Goal: Find specific page/section: Find specific page/section

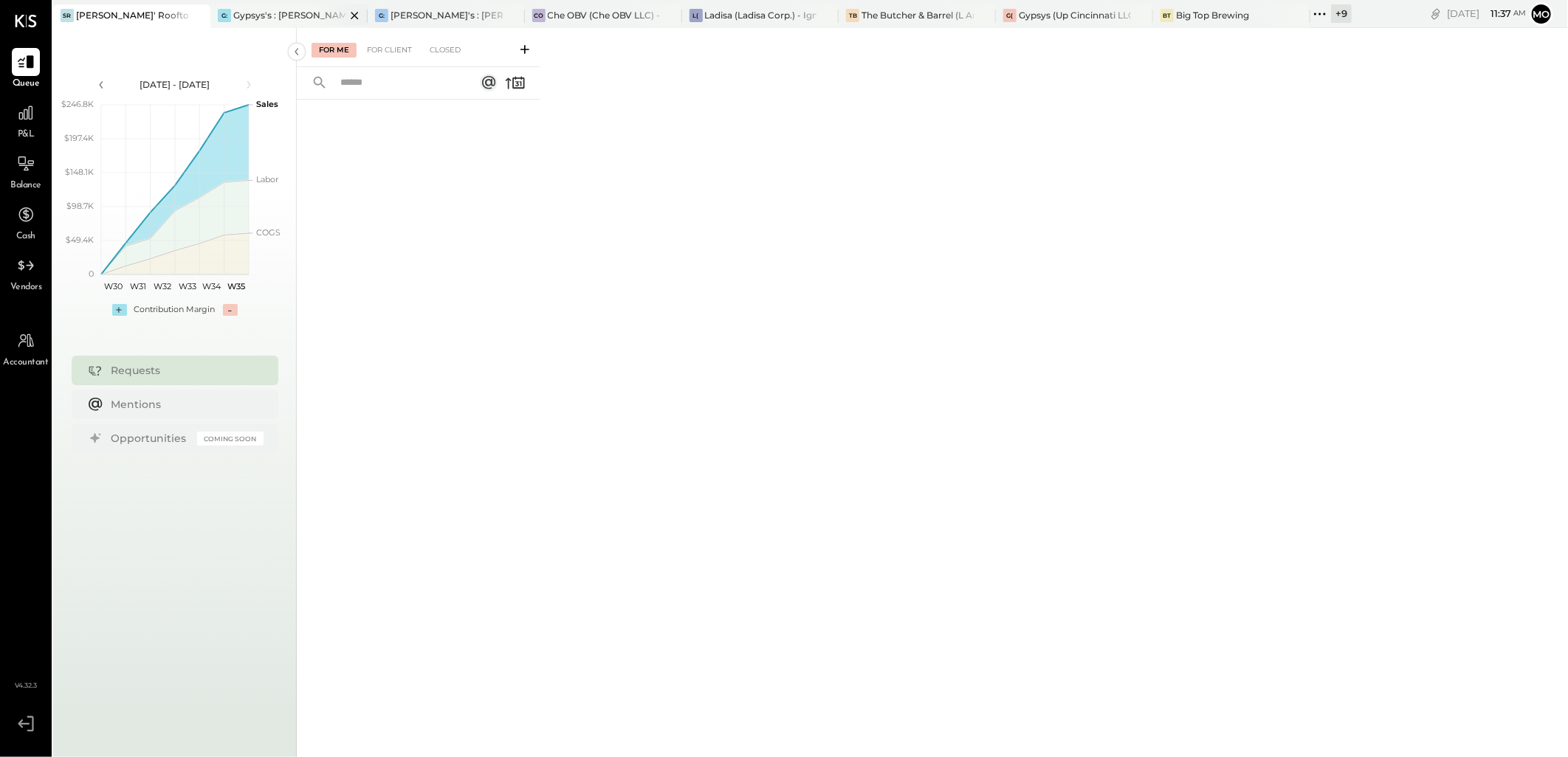
click at [267, 10] on div "Gypsys's : [PERSON_NAME] on the levee" at bounding box center [289, 15] width 112 height 13
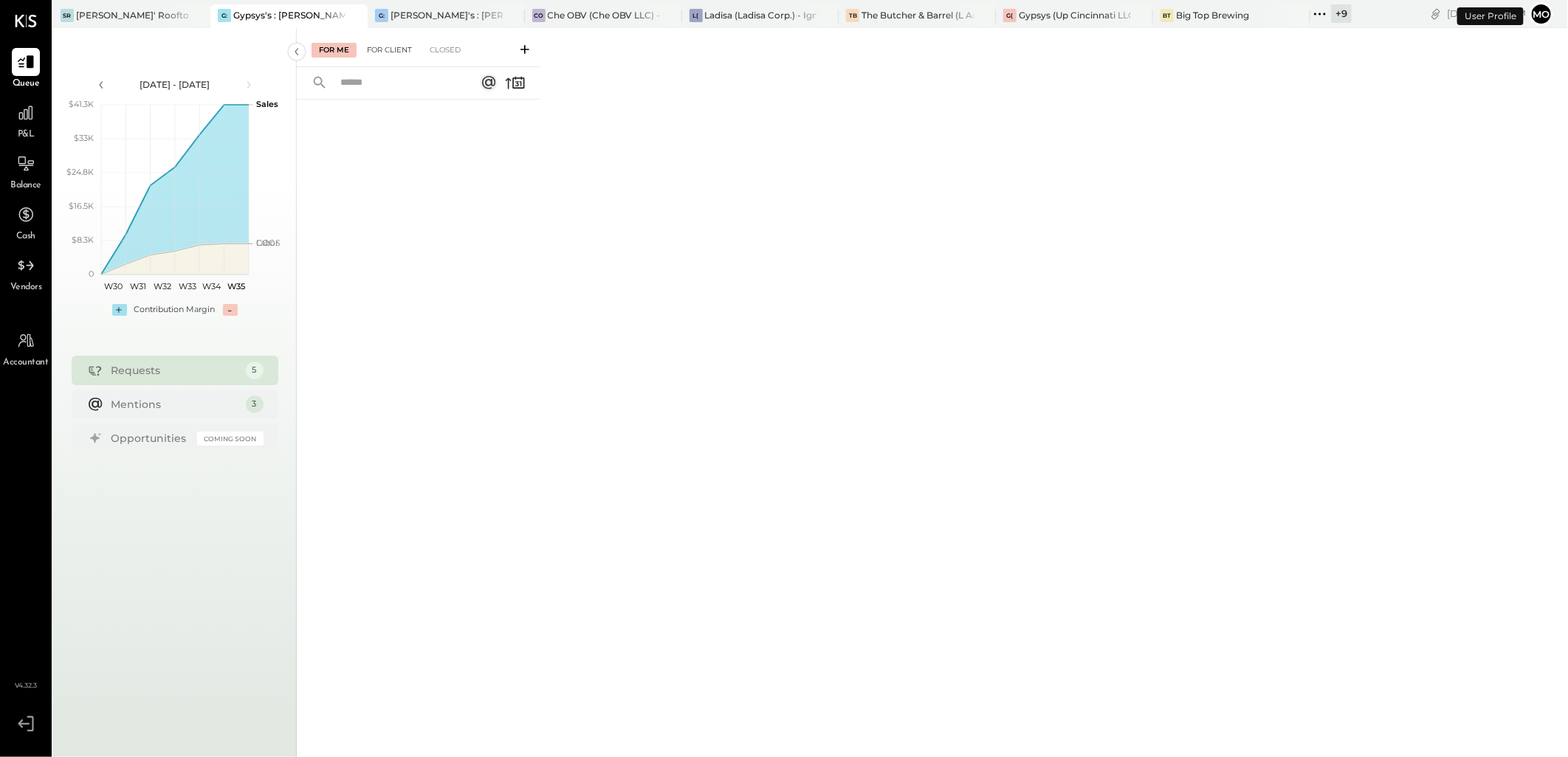
click at [402, 49] on div "For Client" at bounding box center [390, 50] width 60 height 15
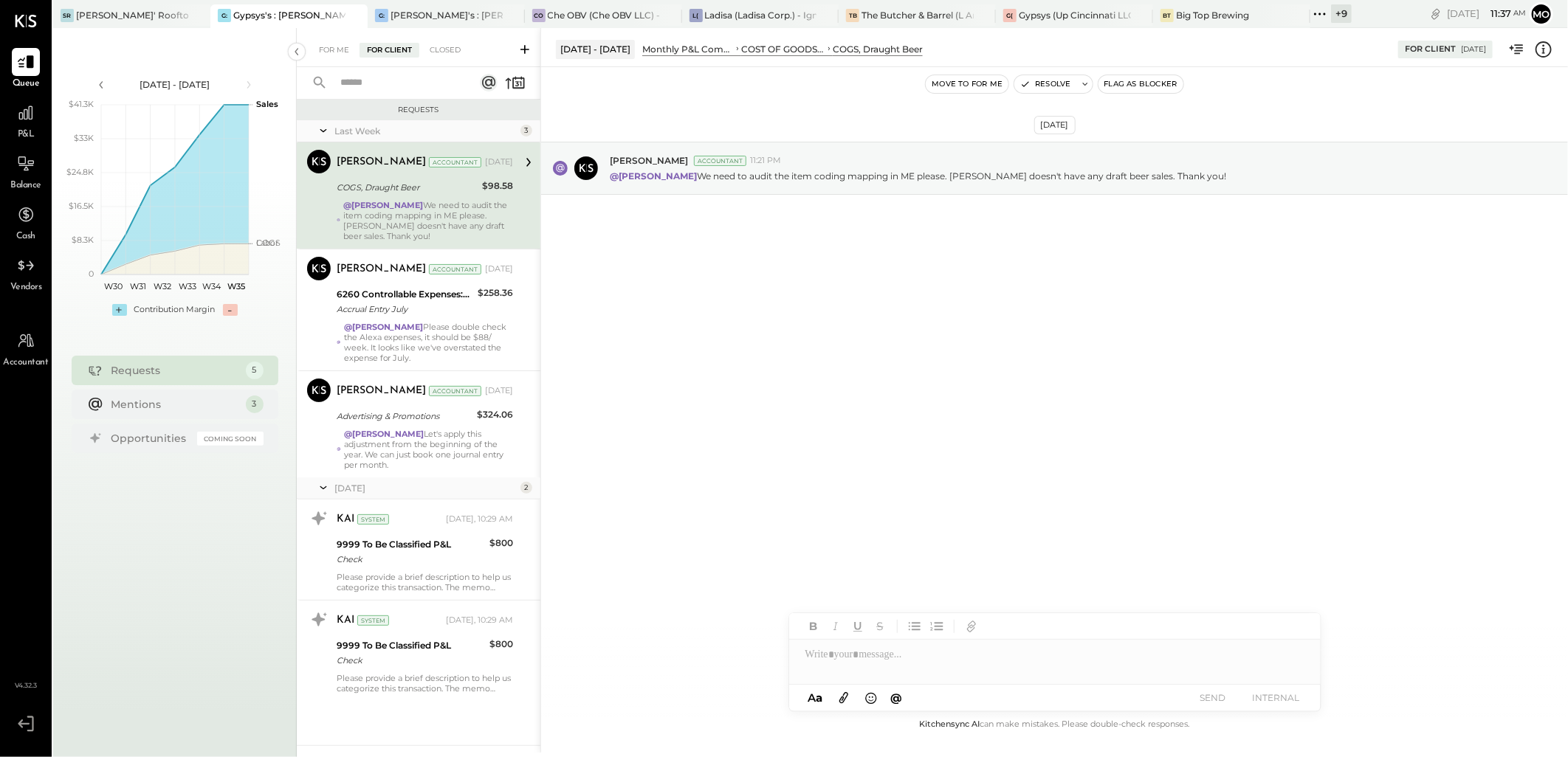
click at [423, 3] on div "SR [PERSON_NAME]' Rooftop - Ignite G: Gypsys's : Kon Tiki on the levee G: Gypsy…" at bounding box center [702, 13] width 1298 height 28
click at [424, 9] on div "[PERSON_NAME]'s : [PERSON_NAME]'s" at bounding box center [447, 15] width 112 height 13
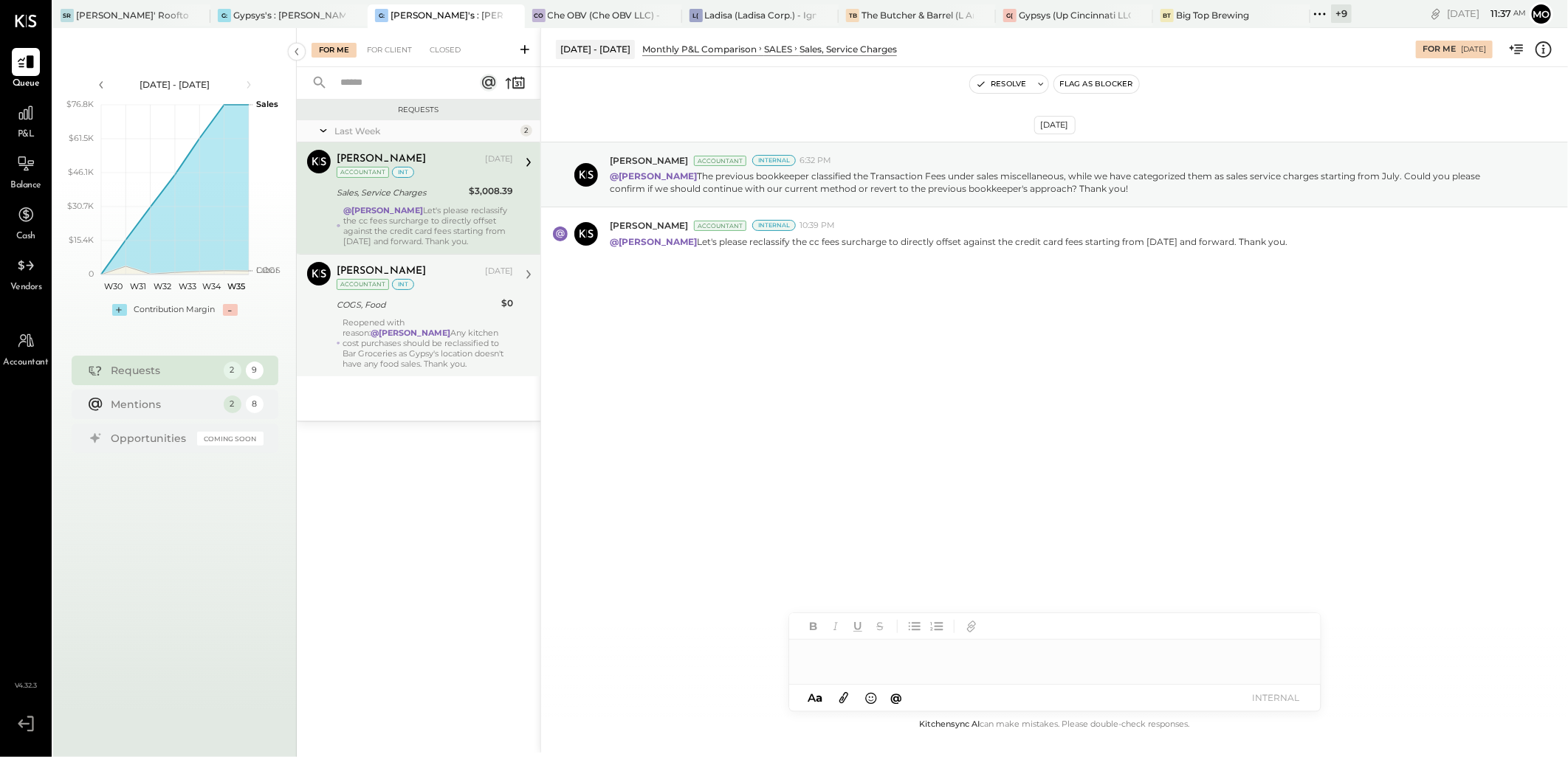
click at [444, 336] on strong "@[PERSON_NAME]" at bounding box center [411, 332] width 79 height 10
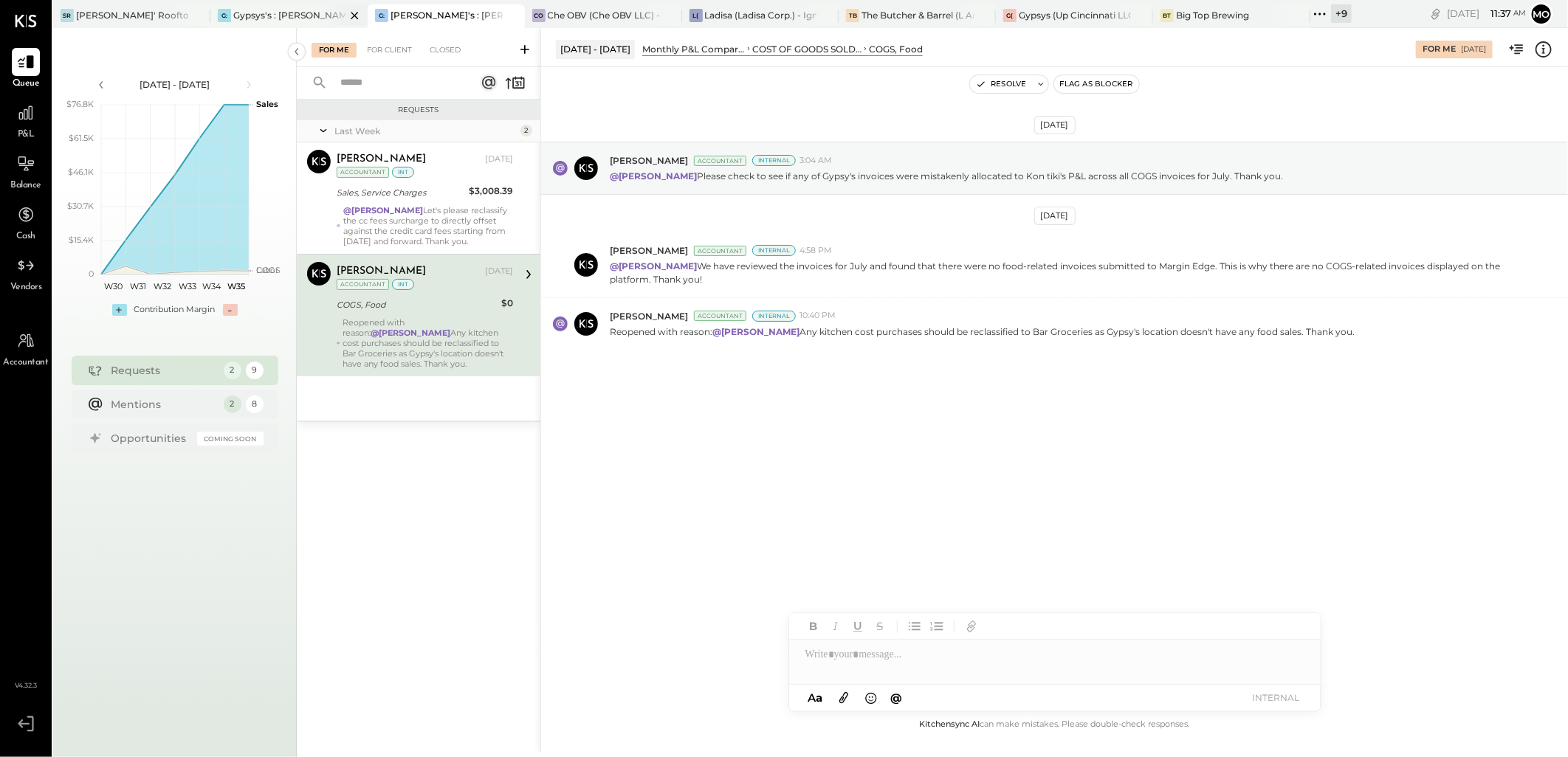
click at [284, 17] on div "Gypsys's : [PERSON_NAME] on the levee" at bounding box center [289, 15] width 112 height 13
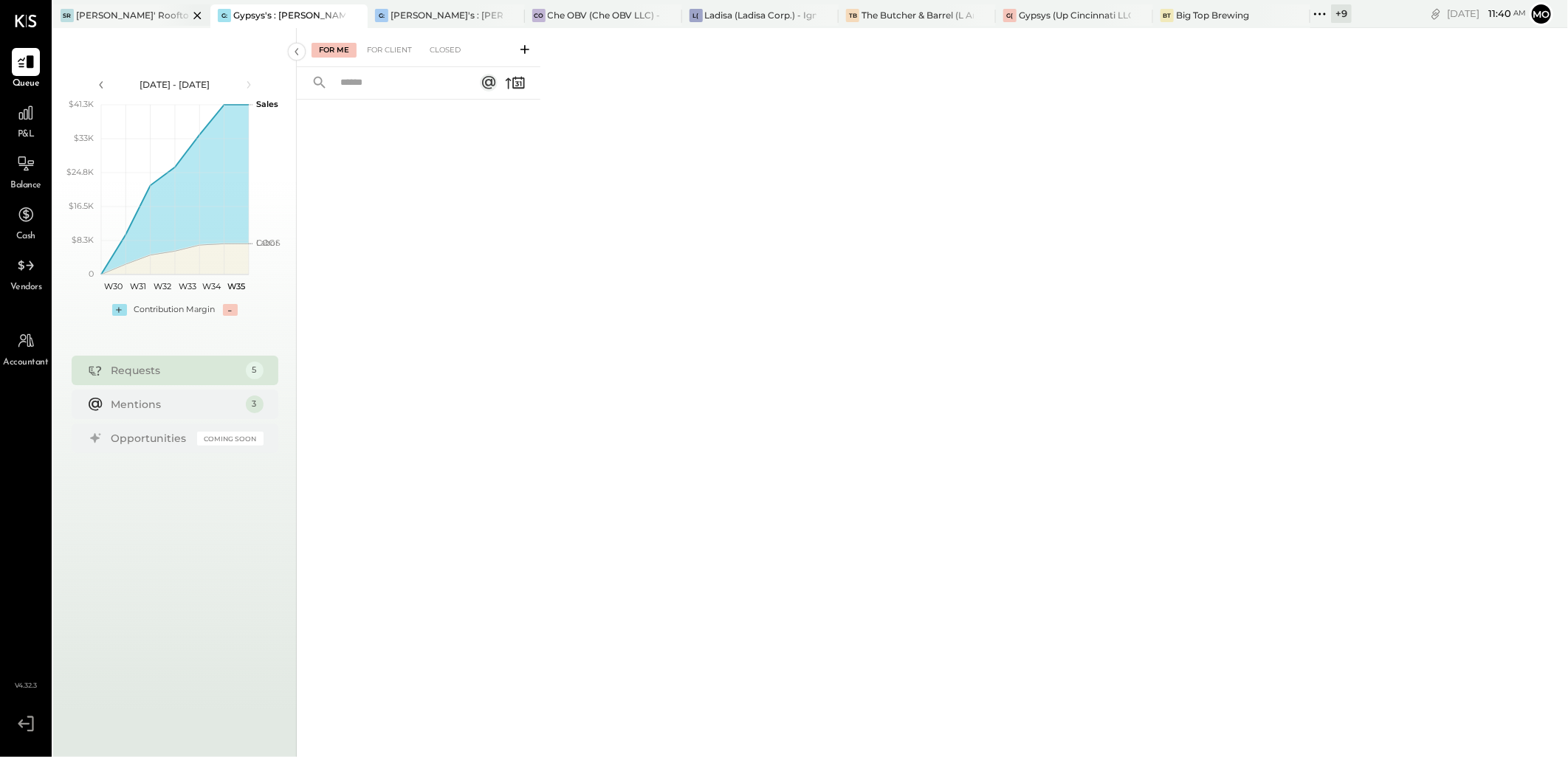
click at [118, 19] on div "[PERSON_NAME]' Rooftop - Ignite" at bounding box center [132, 15] width 112 height 13
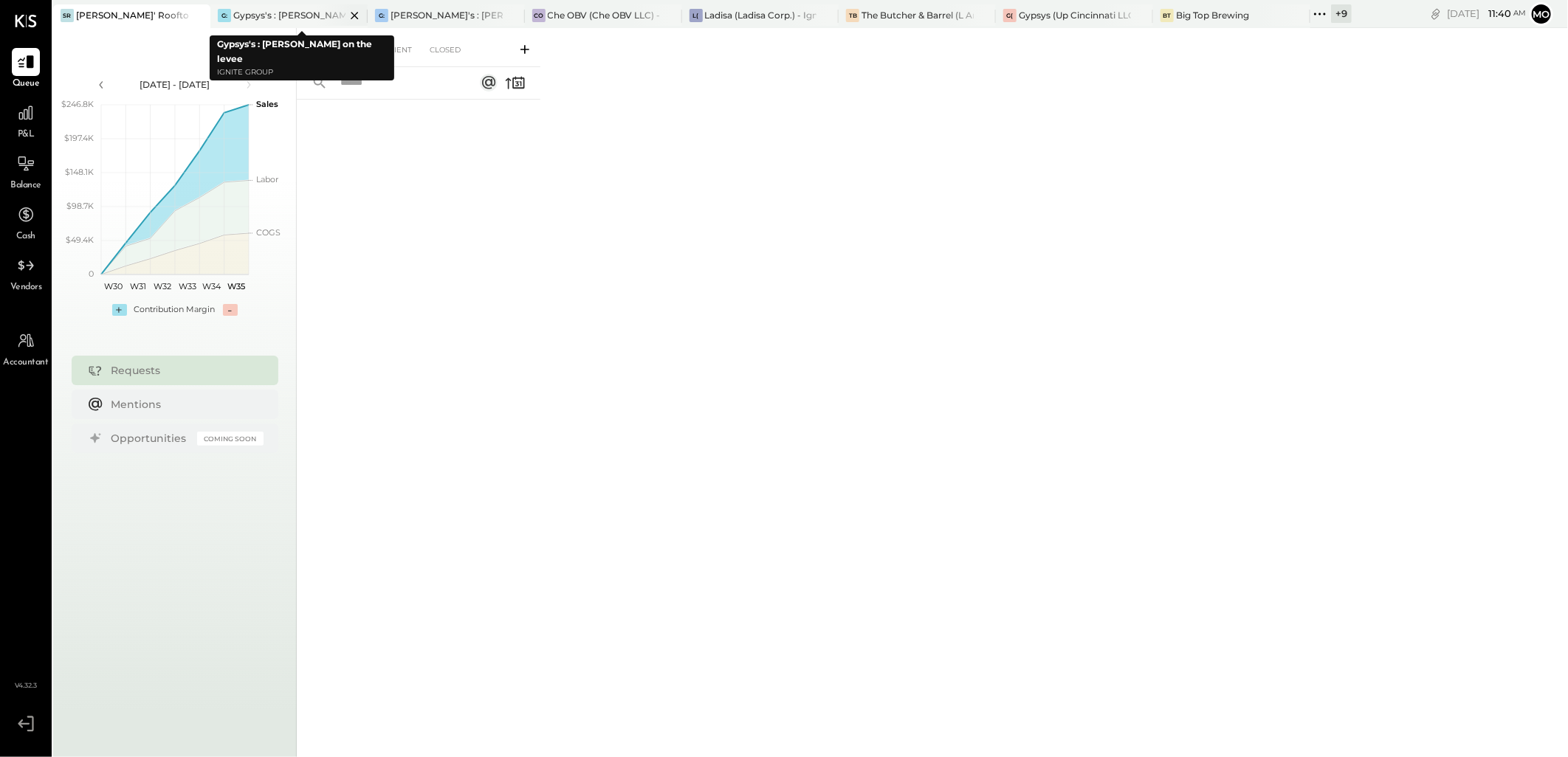
click at [285, 13] on div "Gypsys's : [PERSON_NAME] on the levee" at bounding box center [289, 15] width 112 height 13
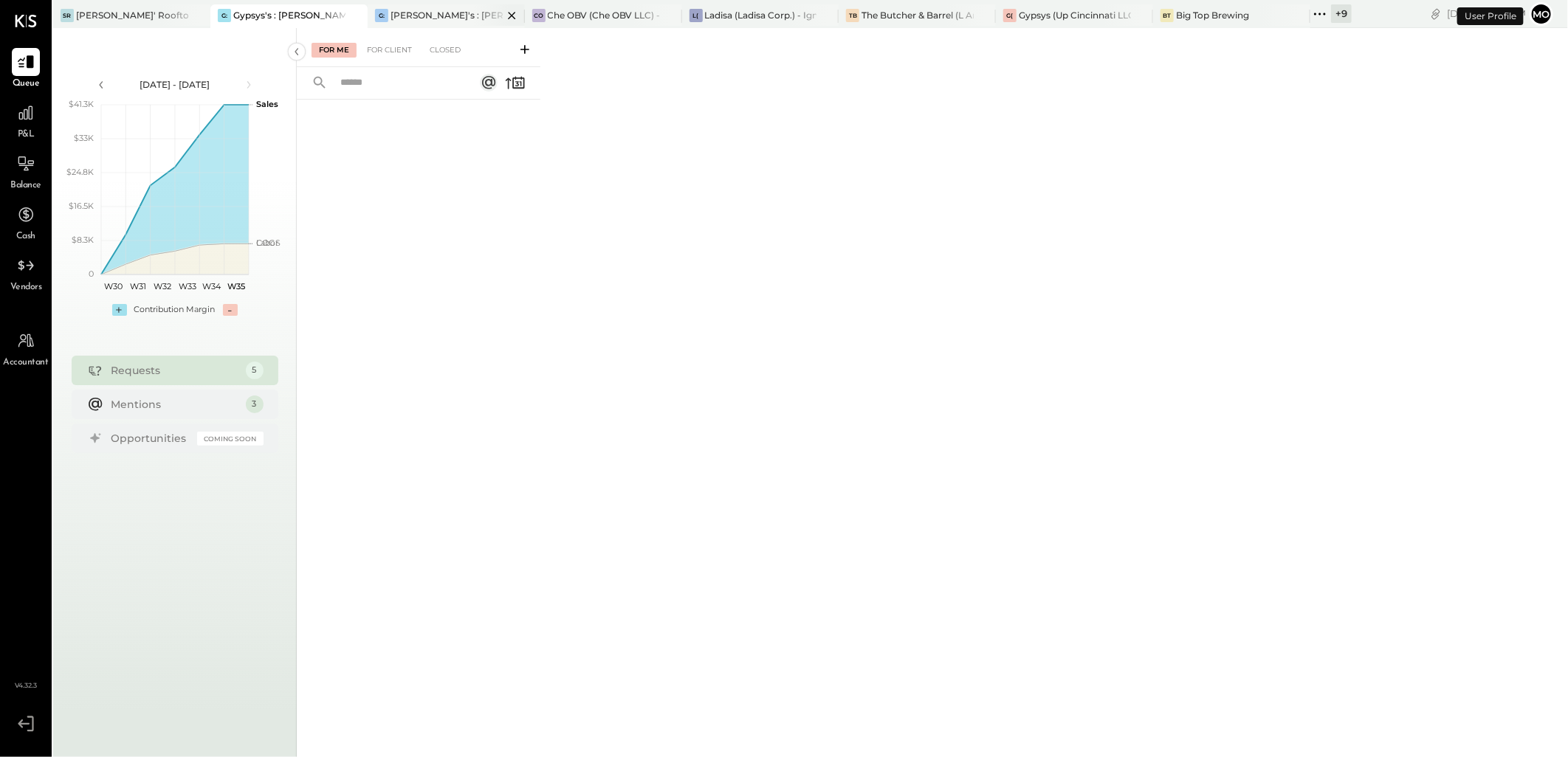
click at [414, 16] on div "[PERSON_NAME]'s : [PERSON_NAME]'s" at bounding box center [447, 15] width 112 height 13
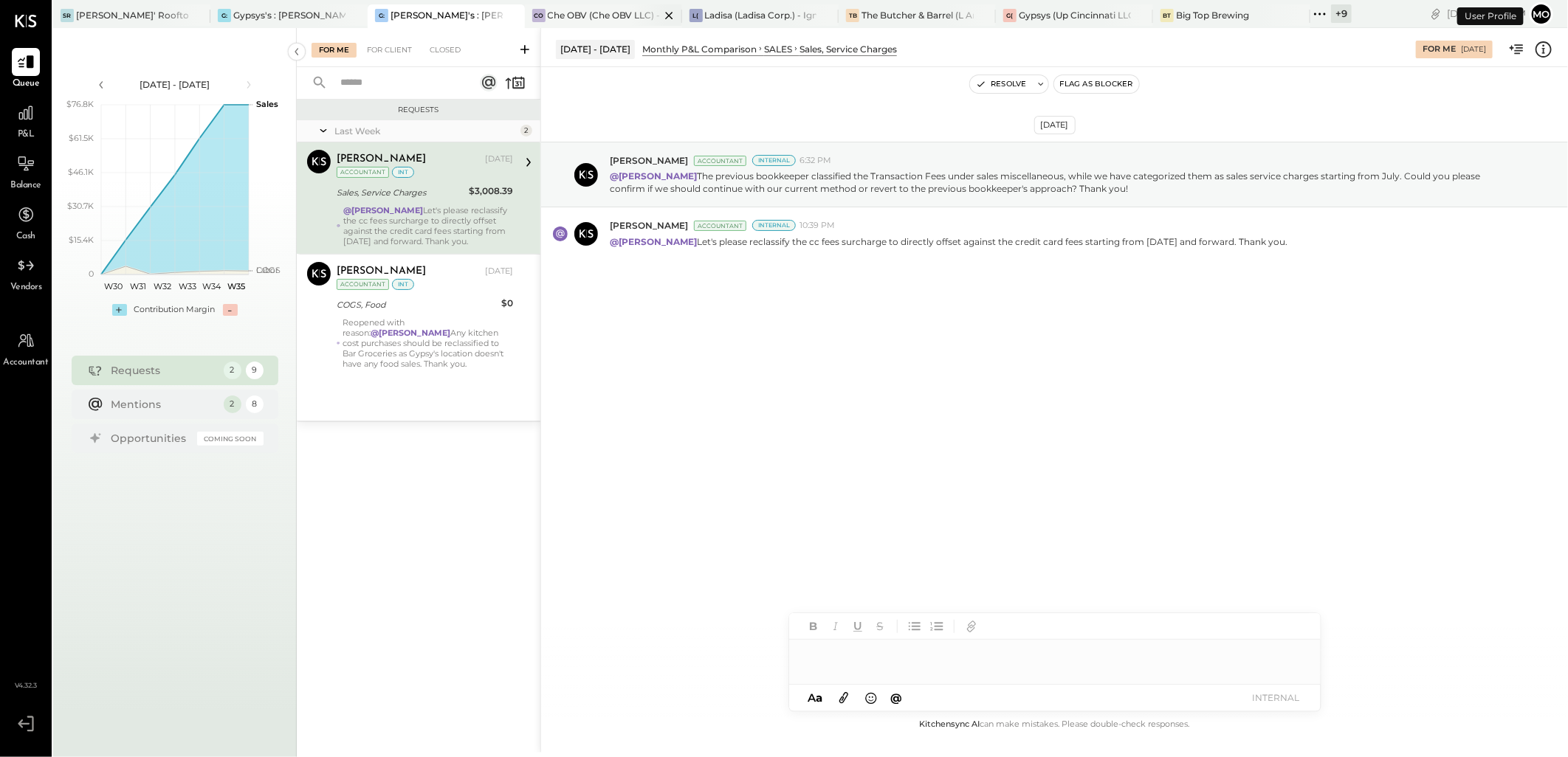
click at [591, 10] on div "Che OBV (Che OBV LLC) - Ignite" at bounding box center [604, 15] width 112 height 13
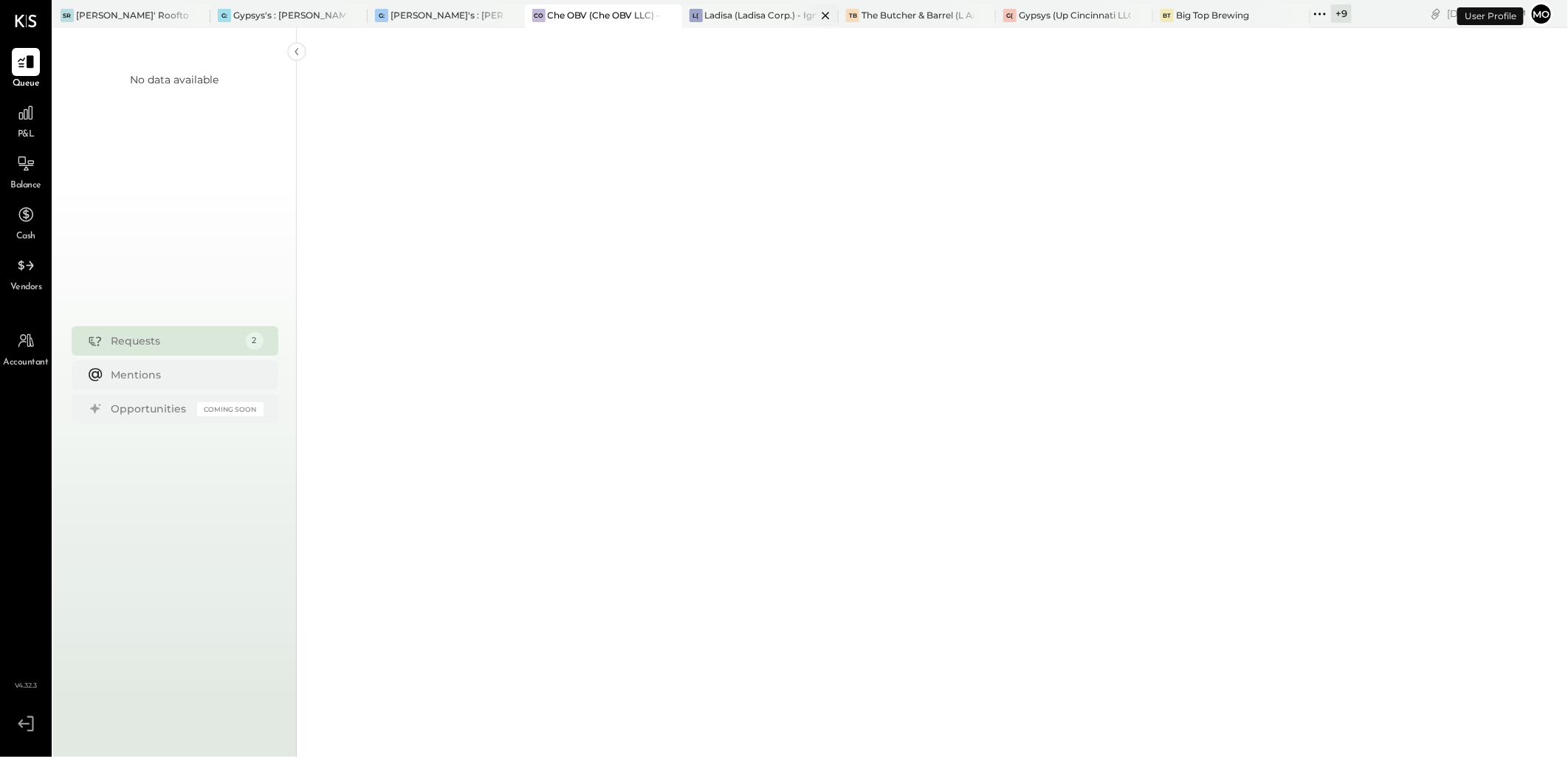
click at [731, 18] on div "Ladisa (Ladisa Corp.) - Ignite" at bounding box center [761, 15] width 112 height 13
click at [957, 20] on div at bounding box center [969, 15] width 52 height 22
click at [1056, 25] on div "G( Gypsys (Up Cincinnati LLC) - [GEOGRAPHIC_DATA]" at bounding box center [1074, 16] width 157 height 24
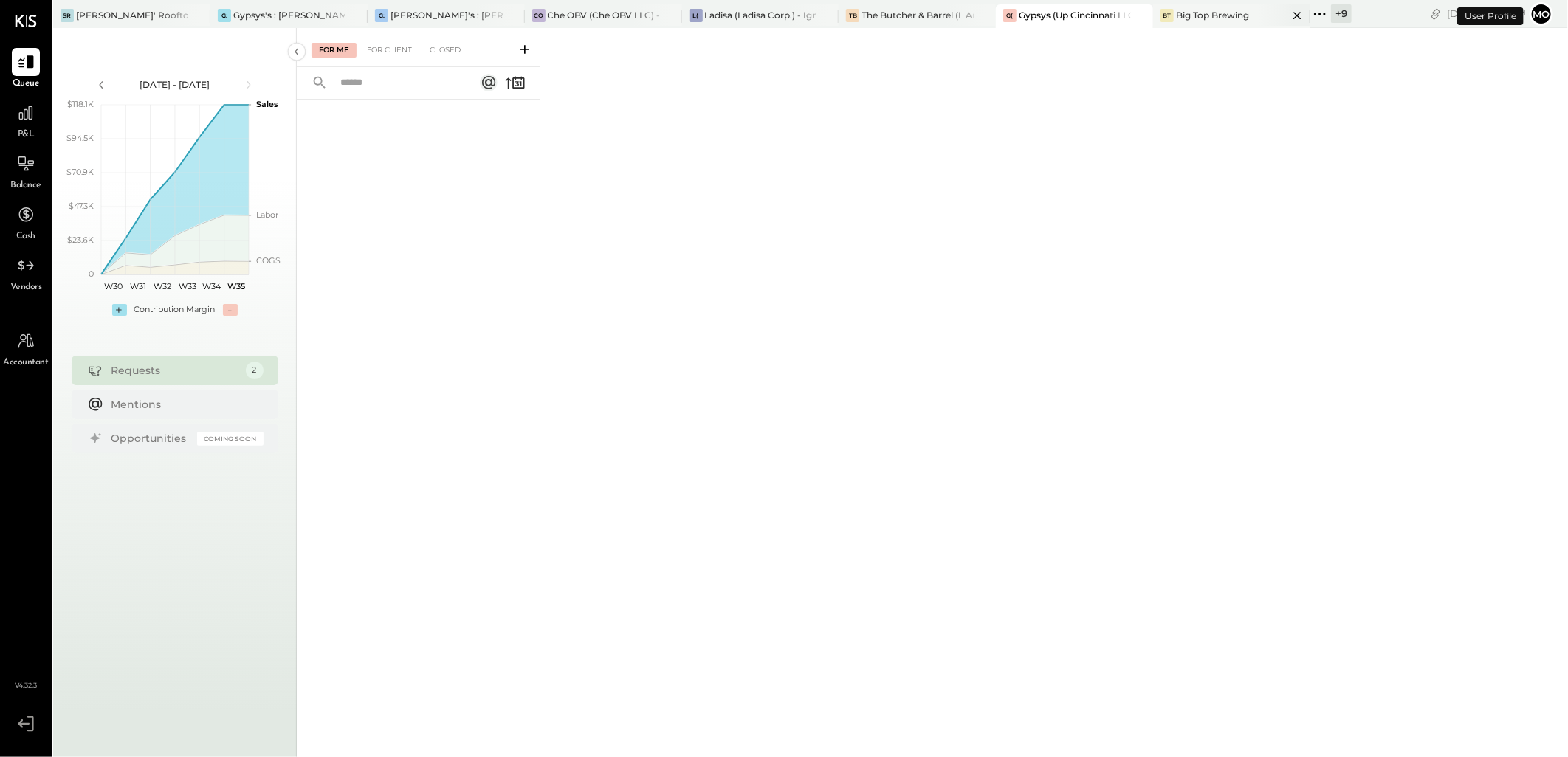
click at [1190, 18] on div "Big Top Brewing" at bounding box center [1212, 15] width 73 height 13
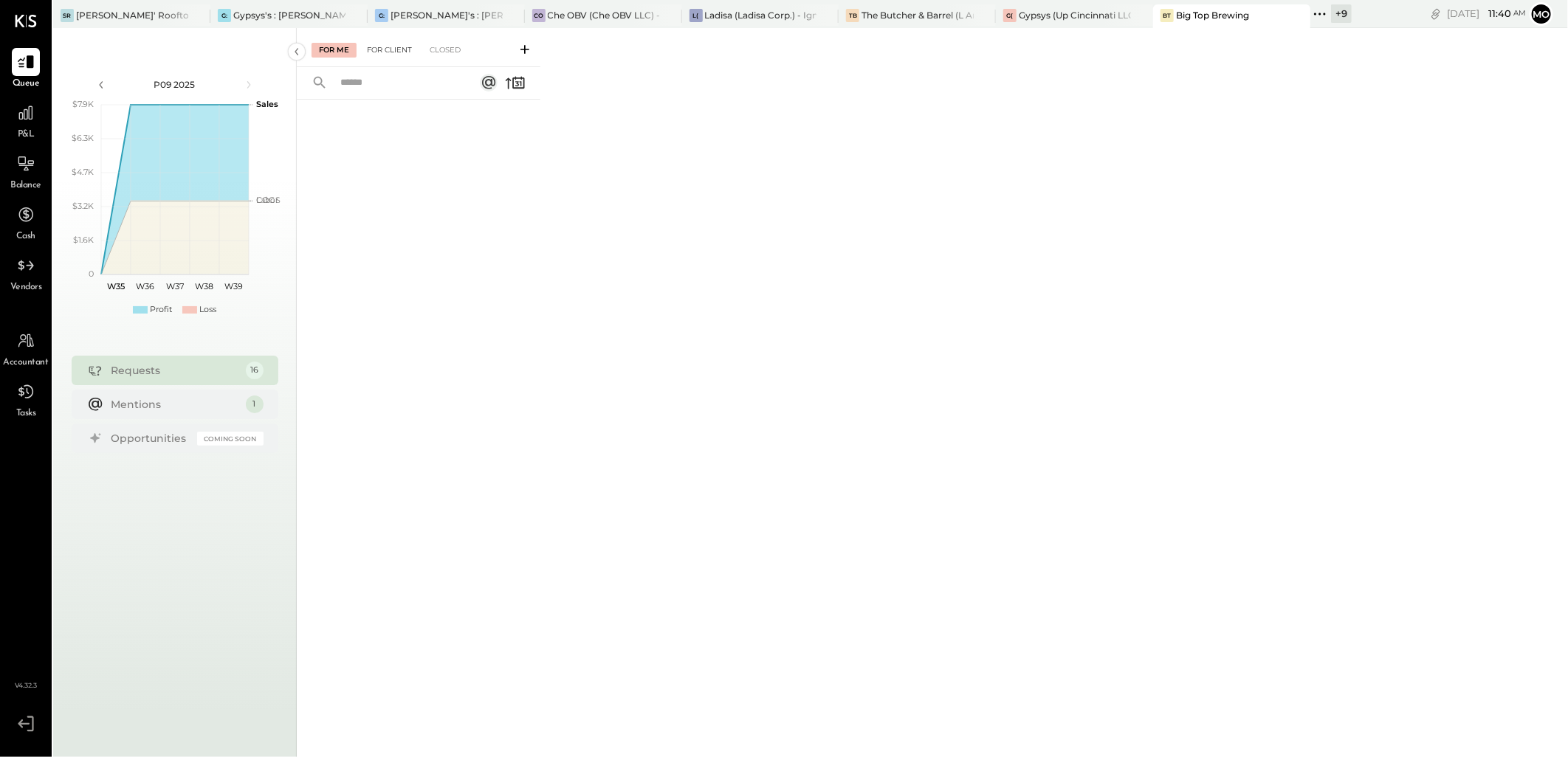
click at [378, 52] on div "For Client" at bounding box center [390, 50] width 60 height 15
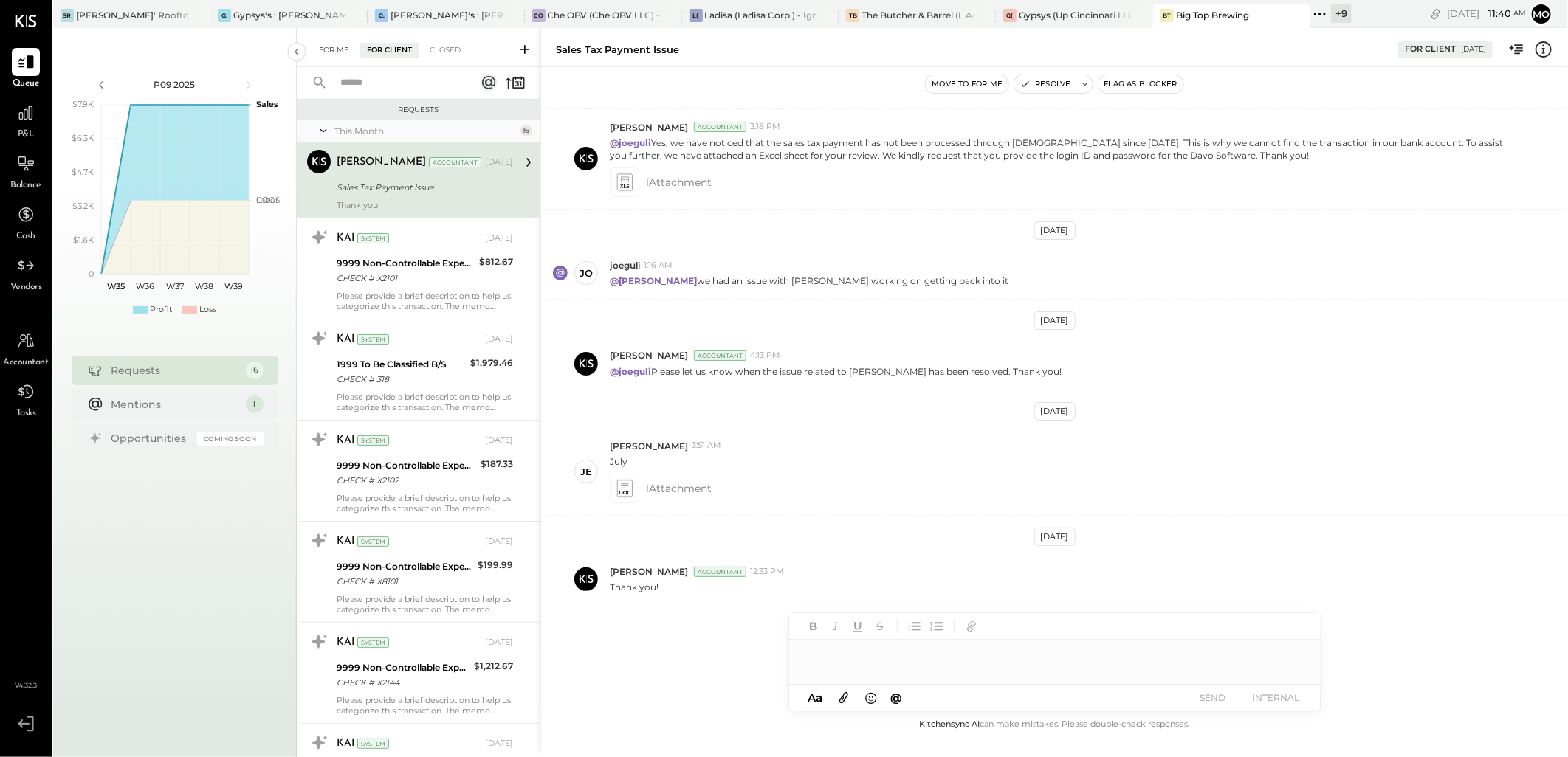
click at [318, 49] on div "For Me" at bounding box center [334, 50] width 45 height 15
